Goal: Transaction & Acquisition: Purchase product/service

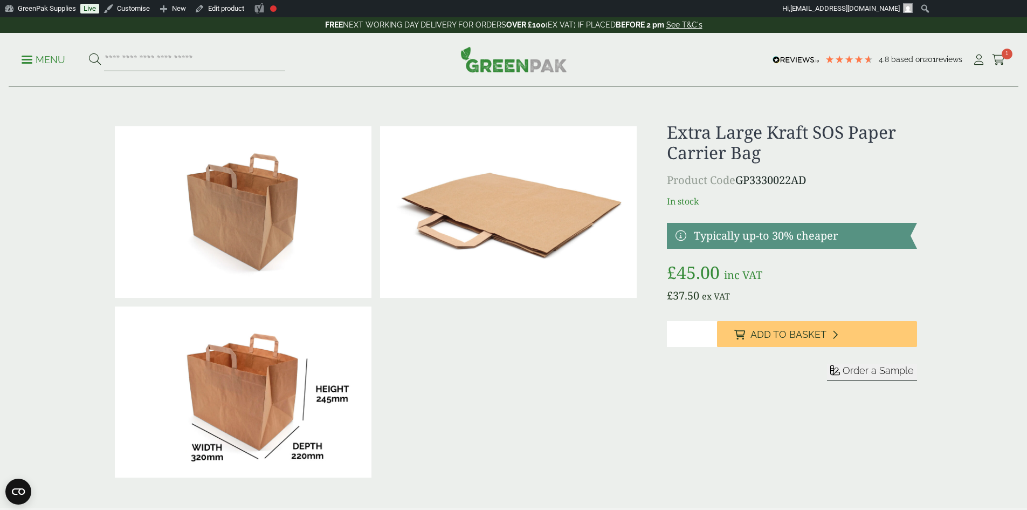
click at [206, 59] on input "search" at bounding box center [194, 60] width 181 height 23
type input "**********"
click at [89, 53] on button at bounding box center [95, 60] width 12 height 14
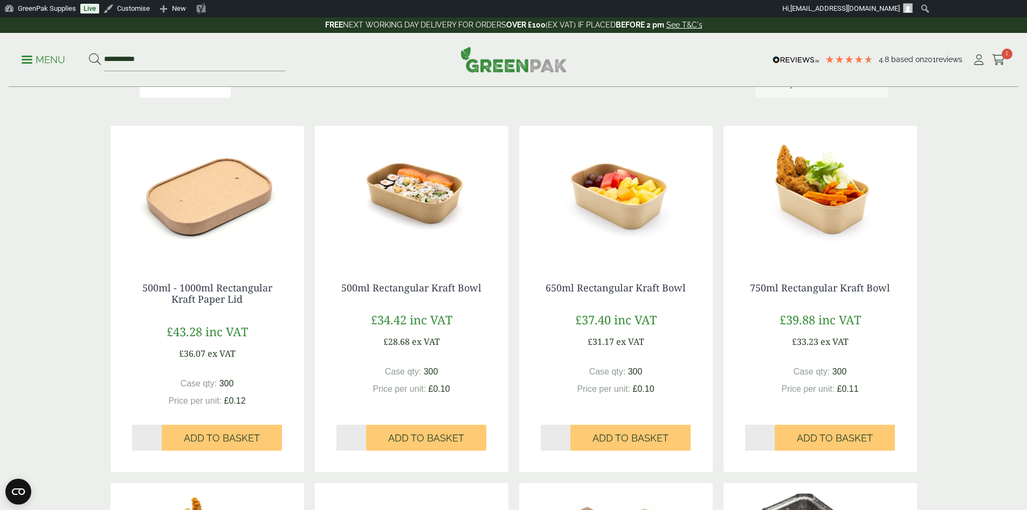
scroll to position [162, 0]
